Goal: Information Seeking & Learning: Learn about a topic

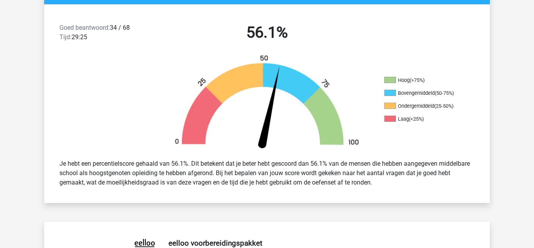
scroll to position [194, 0]
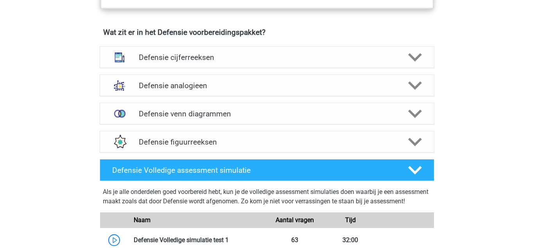
scroll to position [565, 0]
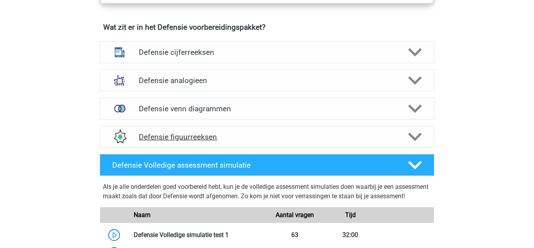
click at [413, 137] on polygon at bounding box center [415, 137] width 14 height 9
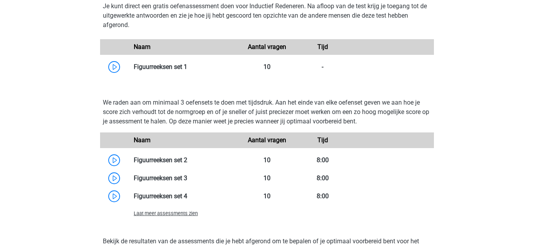
scroll to position [767, 0]
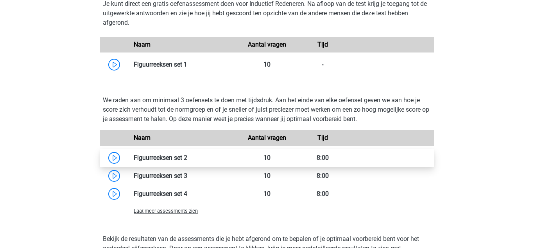
click at [187, 160] on link at bounding box center [187, 157] width 0 height 7
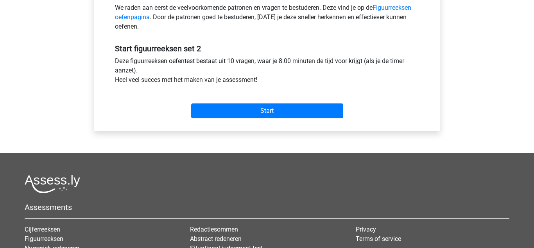
scroll to position [263, 0]
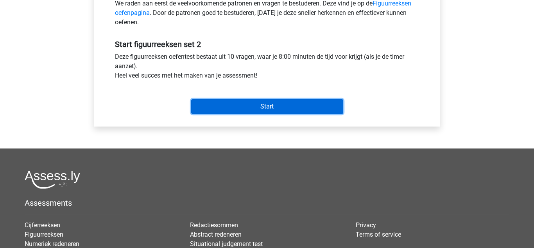
click at [234, 113] on input "Start" at bounding box center [267, 106] width 152 height 15
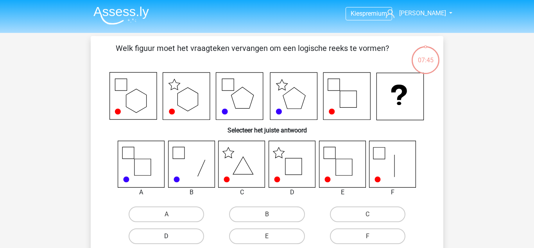
click at [163, 234] on label "D" at bounding box center [167, 236] width 76 height 16
click at [167, 236] on input "D" at bounding box center [169, 238] width 5 height 5
radio input "true"
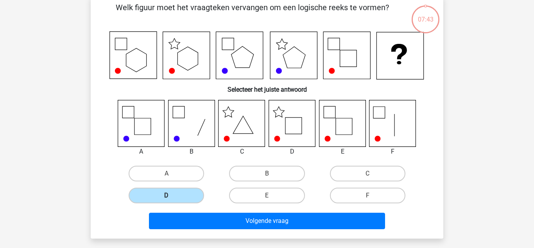
scroll to position [39, 0]
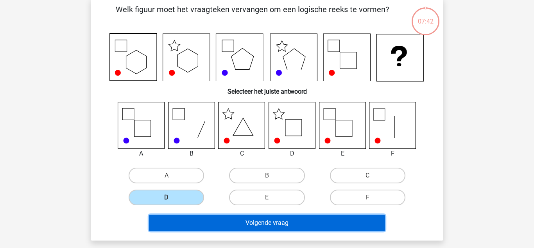
click at [231, 223] on button "Volgende vraag" at bounding box center [267, 222] width 237 height 16
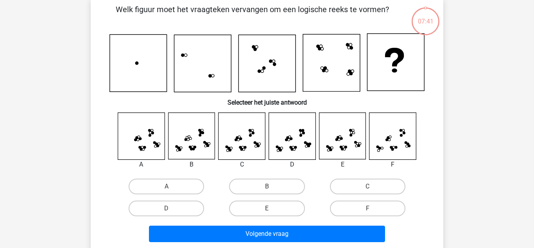
scroll to position [36, 0]
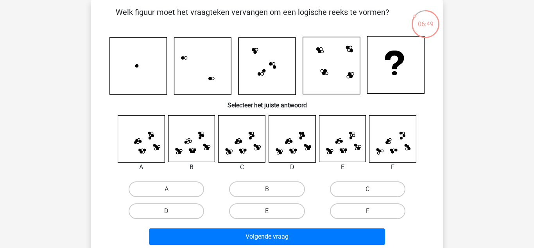
click at [248, 145] on icon at bounding box center [242, 138] width 47 height 47
click at [357, 190] on label "C" at bounding box center [368, 189] width 76 height 16
click at [368, 190] on input "C" at bounding box center [370, 191] width 5 height 5
radio input "true"
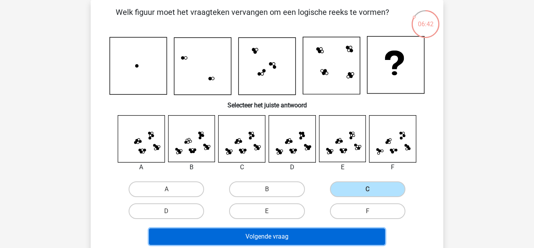
click at [315, 234] on button "Volgende vraag" at bounding box center [267, 236] width 237 height 16
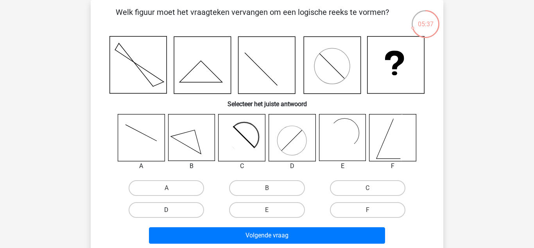
click at [187, 209] on label "D" at bounding box center [167, 210] width 76 height 16
click at [172, 210] on input "D" at bounding box center [169, 212] width 5 height 5
radio input "true"
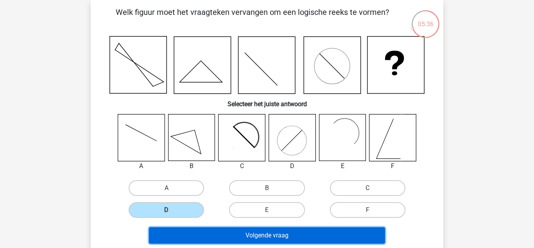
click at [238, 236] on button "Volgende vraag" at bounding box center [267, 235] width 237 height 16
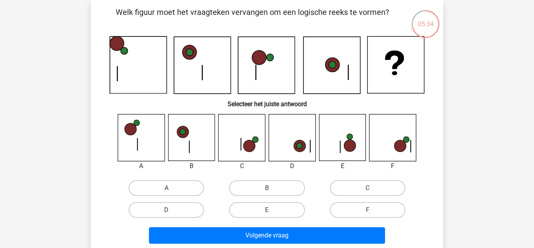
click at [205, 104] on h6 "Selecteer het juiste antwoord" at bounding box center [267, 101] width 328 height 14
click at [395, 142] on icon at bounding box center [393, 137] width 47 height 47
click at [367, 213] on label "F" at bounding box center [368, 210] width 76 height 16
click at [368, 213] on input "F" at bounding box center [370, 212] width 5 height 5
radio input "true"
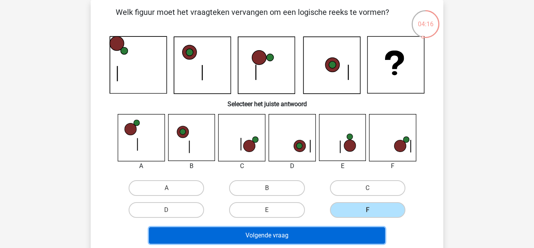
click at [341, 234] on button "Volgende vraag" at bounding box center [267, 235] width 237 height 16
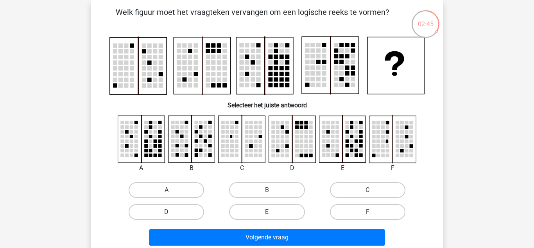
click at [274, 207] on label "E" at bounding box center [267, 212] width 76 height 16
click at [272, 212] on input "E" at bounding box center [269, 214] width 5 height 5
radio input "true"
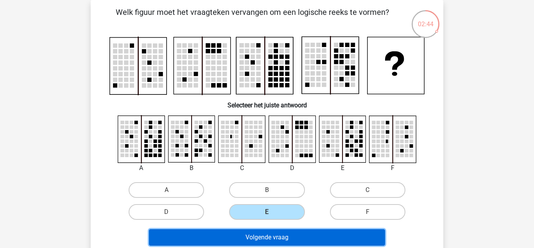
click at [311, 244] on button "Volgende vraag" at bounding box center [267, 237] width 237 height 16
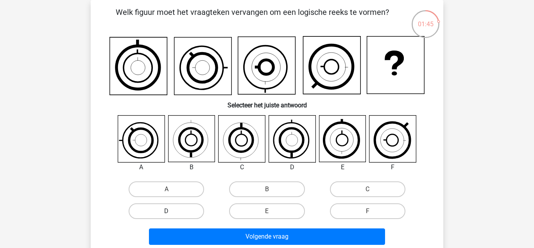
click at [194, 205] on label "D" at bounding box center [167, 211] width 76 height 16
click at [172, 211] on input "D" at bounding box center [169, 213] width 5 height 5
radio input "true"
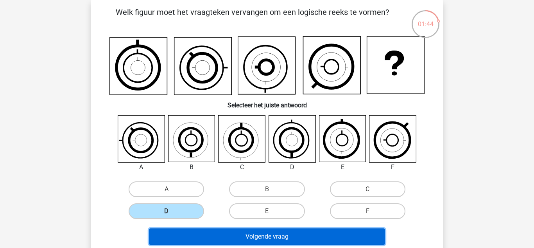
click at [238, 241] on button "Volgende vraag" at bounding box center [267, 236] width 237 height 16
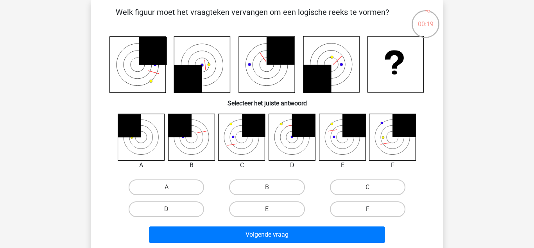
click at [374, 209] on label "F" at bounding box center [368, 209] width 76 height 16
click at [373, 209] on input "F" at bounding box center [370, 211] width 5 height 5
radio input "true"
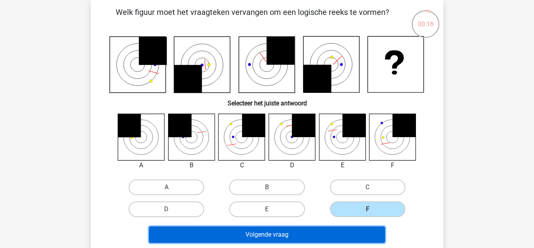
click at [358, 232] on button "Volgende vraag" at bounding box center [267, 234] width 237 height 16
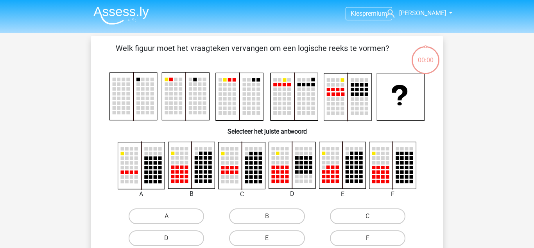
scroll to position [36, 0]
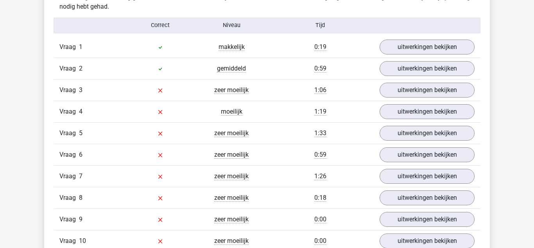
scroll to position [641, 0]
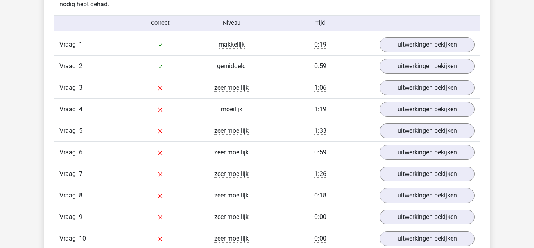
click at [496, 216] on div "Kies premium [PERSON_NAME] [EMAIL_ADDRESS][DOMAIN_NAME]" at bounding box center [267, 220] width 534 height 1723
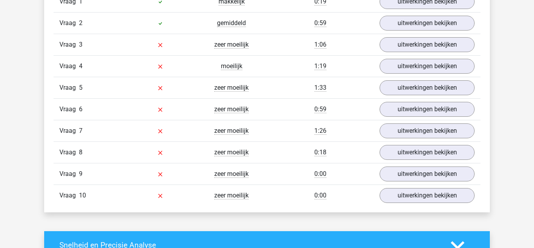
click at [486, 226] on div "Kies premium [PERSON_NAME] [EMAIL_ADDRESS][DOMAIN_NAME]" at bounding box center [267, 177] width 534 height 1723
click at [486, 236] on div "Snelheid en Precisie Analyse" at bounding box center [267, 245] width 446 height 28
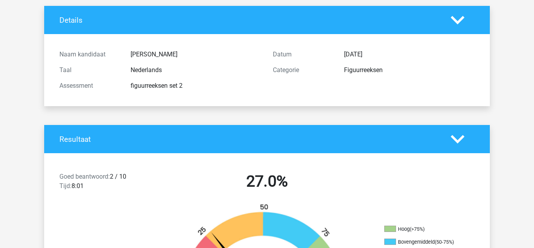
scroll to position [0, 0]
